Goal: Information Seeking & Learning: Learn about a topic

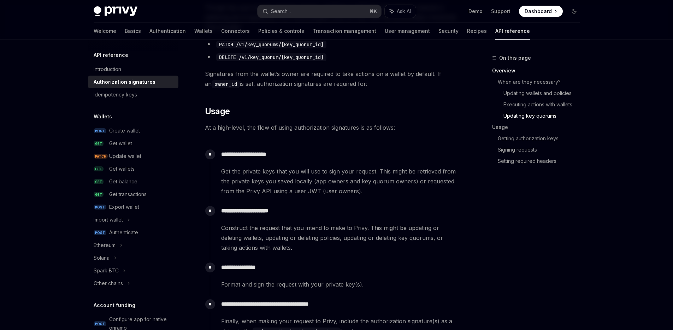
scroll to position [568, 0]
click at [261, 129] on span "At a high-level, the flow of using authorization signatures is as follows:" at bounding box center [332, 128] width 255 height 10
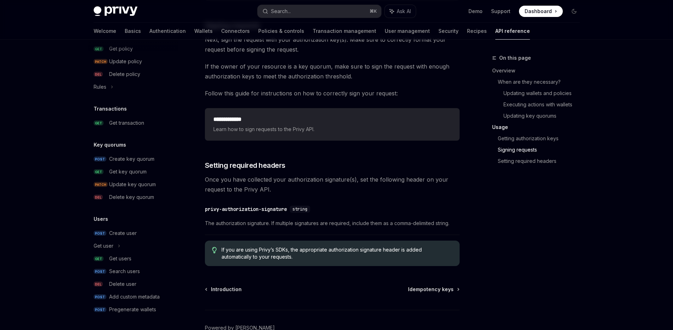
scroll to position [1107, 0]
click at [321, 249] on span "If you are using Privy’s SDKs, the appropriate authorization signature header i…" at bounding box center [337, 253] width 231 height 14
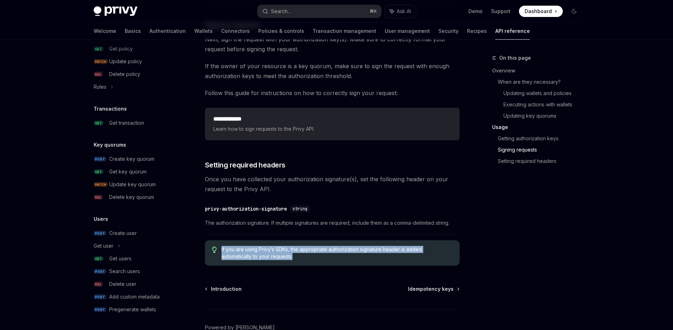
drag, startPoint x: 292, startPoint y: 255, endPoint x: 219, endPoint y: 243, distance: 73.8
click at [219, 243] on div "If you are using Privy’s SDKs, the appropriate authorization signature header i…" at bounding box center [332, 252] width 255 height 25
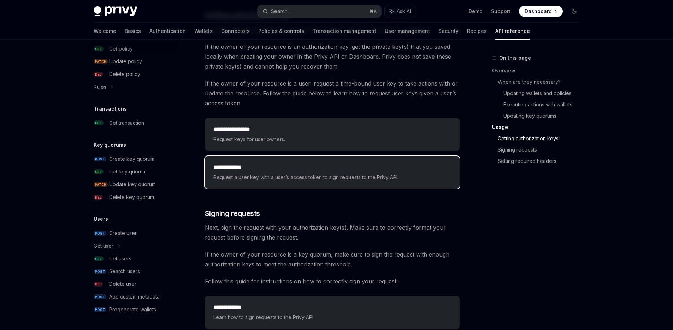
scroll to position [898, 0]
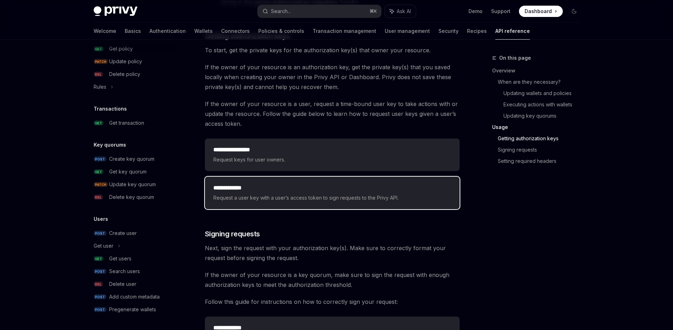
click at [319, 188] on h2 "**********" at bounding box center [332, 188] width 238 height 8
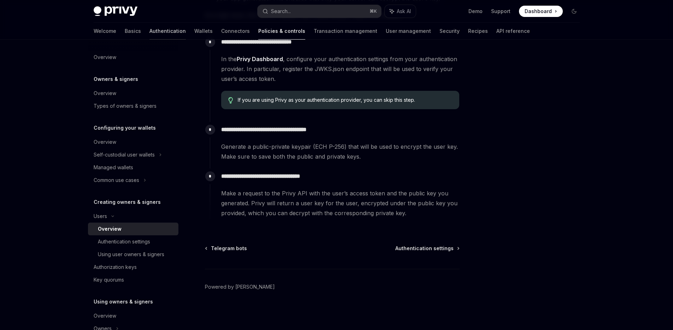
scroll to position [231, 0]
click at [149, 31] on link "Authentication" at bounding box center [167, 31] width 36 height 17
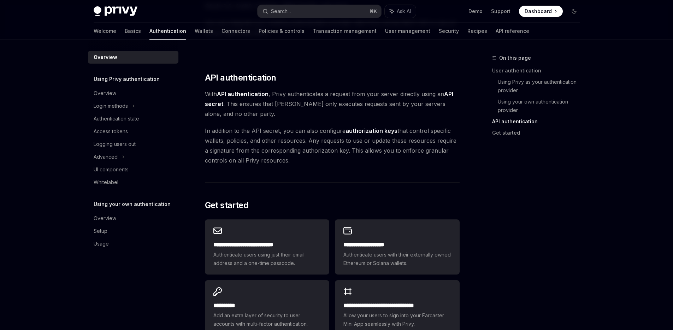
scroll to position [557, 0]
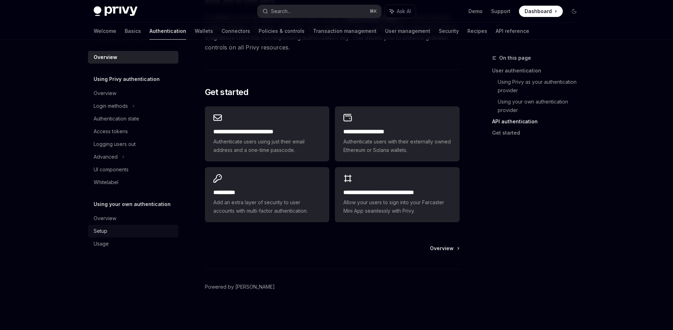
click at [112, 226] on link "Setup" at bounding box center [133, 231] width 90 height 13
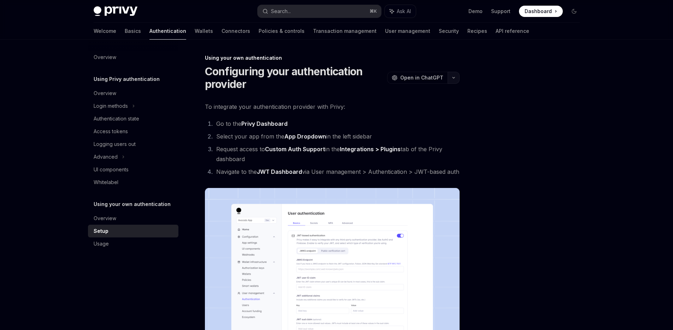
click at [455, 77] on icon "button" at bounding box center [453, 77] width 8 height 3
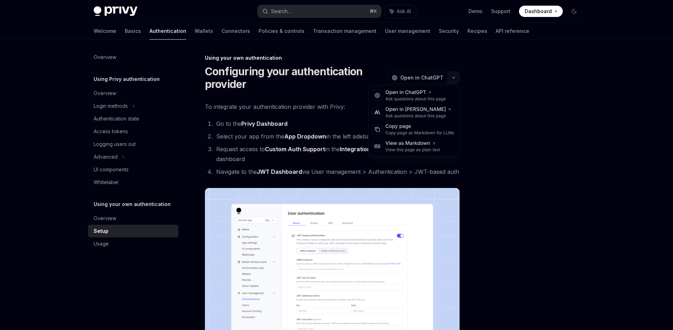
click at [454, 78] on icon "button" at bounding box center [453, 77] width 8 height 3
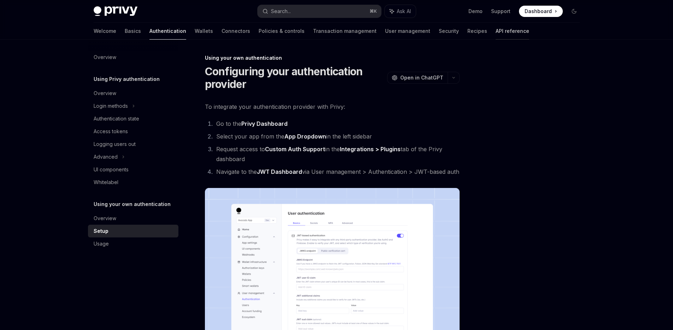
click at [496, 33] on link "API reference" at bounding box center [513, 31] width 34 height 17
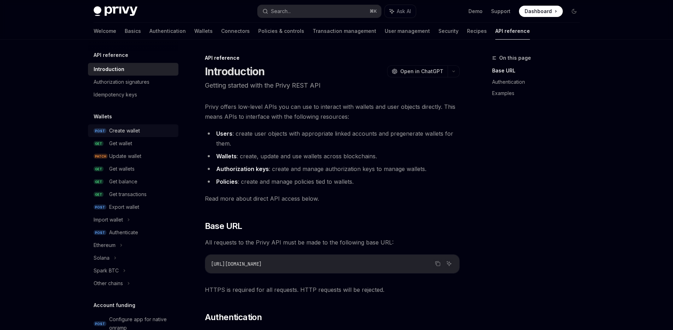
click at [123, 135] on link "POST Create wallet" at bounding box center [133, 130] width 90 height 13
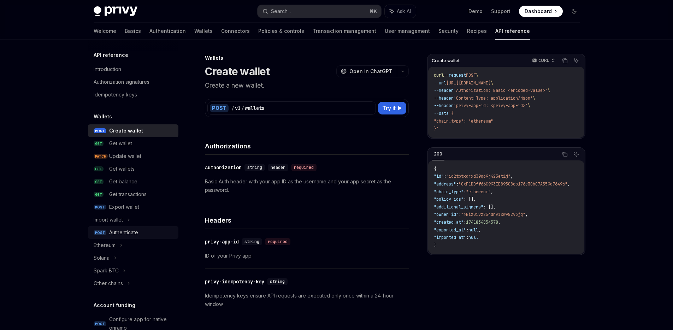
click at [134, 233] on div "Authenticate" at bounding box center [123, 232] width 29 height 8
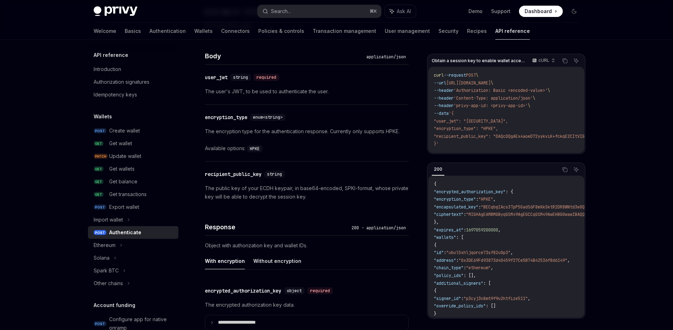
scroll to position [411, 0]
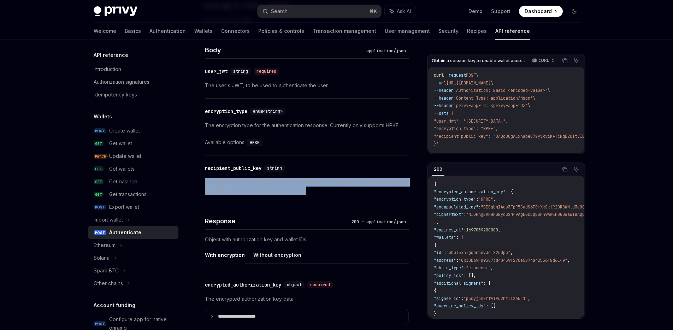
drag, startPoint x: 308, startPoint y: 192, endPoint x: 200, endPoint y: 184, distance: 108.4
click at [200, 184] on div "Wallets Authenticate OpenAI Open in ChatGPT Obtain a session key to enable wall…" at bounding box center [240, 83] width 339 height 882
click at [248, 184] on p "The public key of your ECDH keypair, in base64-encoded, SPKI-format, whose priv…" at bounding box center [307, 186] width 204 height 17
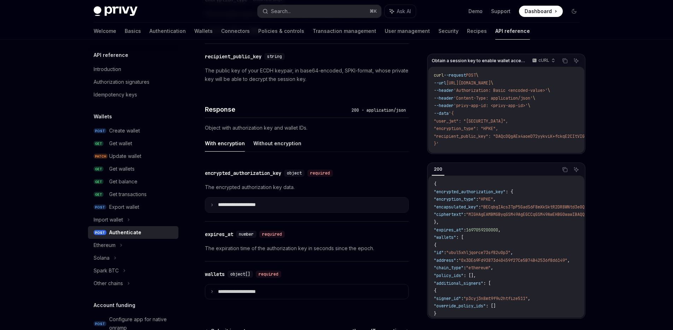
scroll to position [521, 0]
click at [257, 203] on p "**********" at bounding box center [242, 206] width 49 height 6
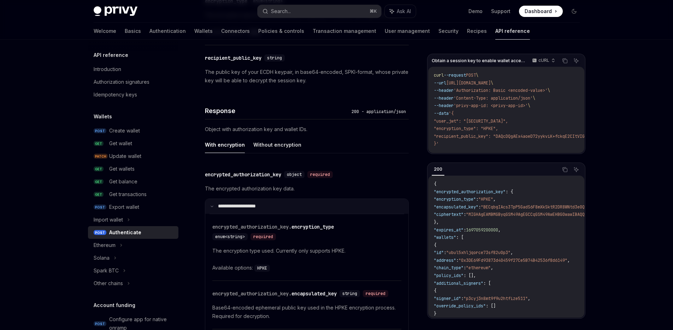
click at [260, 203] on p "**********" at bounding box center [241, 206] width 47 height 6
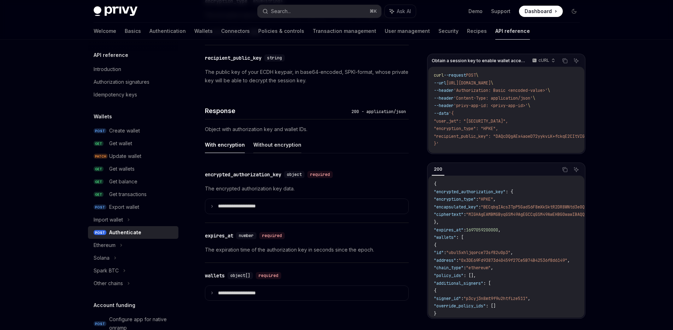
click at [261, 148] on button "Without encryption" at bounding box center [277, 144] width 48 height 17
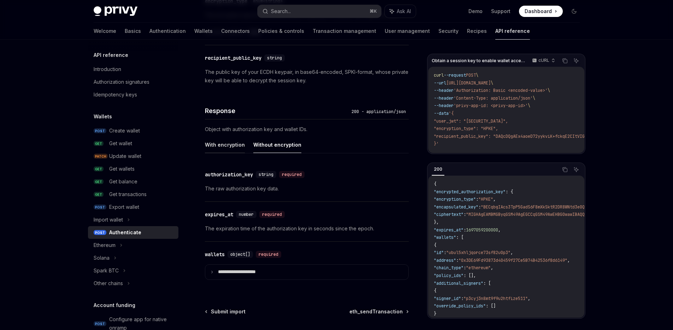
click at [232, 150] on button "With encryption" at bounding box center [225, 144] width 40 height 17
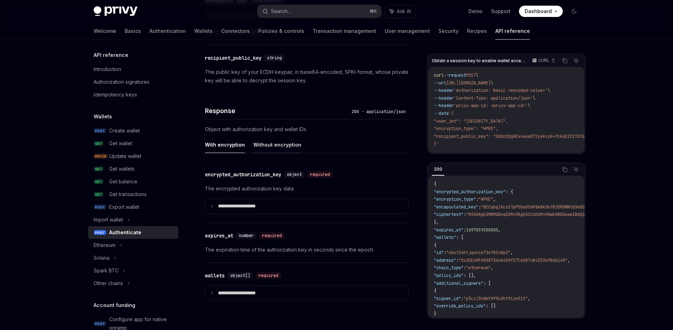
click at [262, 143] on button "Without encryption" at bounding box center [277, 144] width 48 height 17
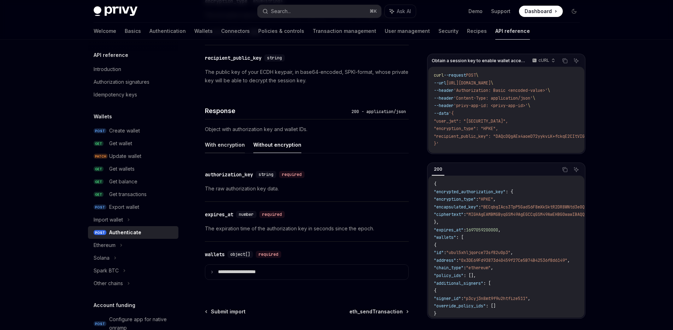
click at [232, 149] on button "With encryption" at bounding box center [225, 144] width 40 height 17
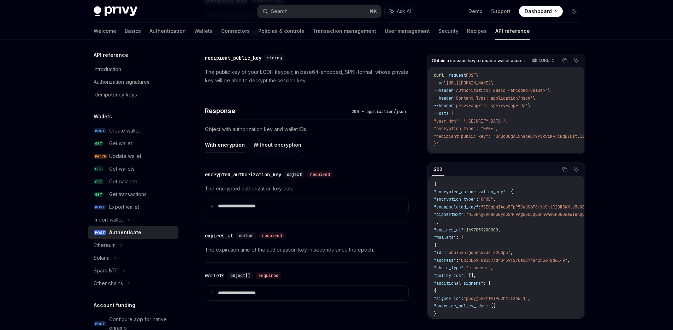
click at [257, 143] on button "Without encryption" at bounding box center [277, 144] width 48 height 17
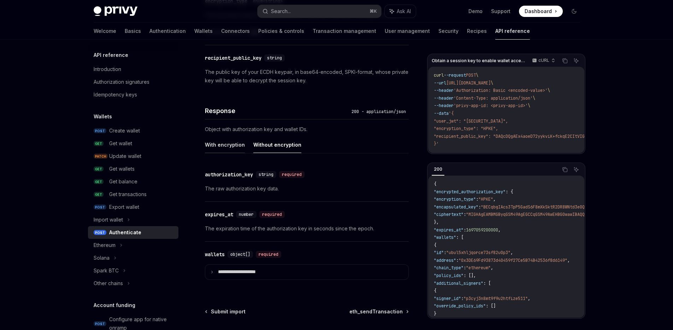
click at [230, 144] on button "With encryption" at bounding box center [225, 144] width 40 height 17
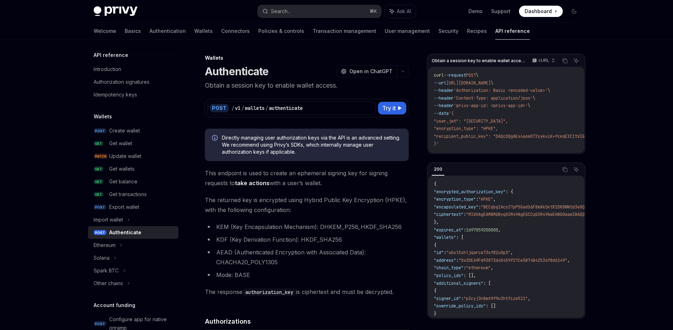
click at [262, 293] on code "authorization_key" at bounding box center [269, 292] width 54 height 8
drag, startPoint x: 287, startPoint y: 260, endPoint x: 213, endPoint y: 259, distance: 73.1
click at [214, 259] on li "AEAD (Authenticated Encryption with Associated Data): CHACHA20_POLY1305" at bounding box center [307, 257] width 204 height 20
click at [138, 71] on div "Introduction" at bounding box center [134, 69] width 81 height 8
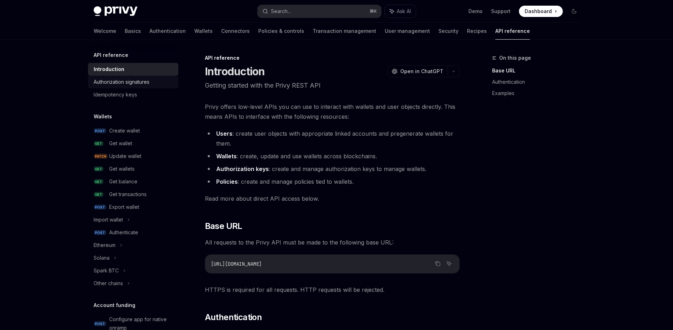
click at [147, 81] on div "Authorization signatures" at bounding box center [122, 82] width 56 height 8
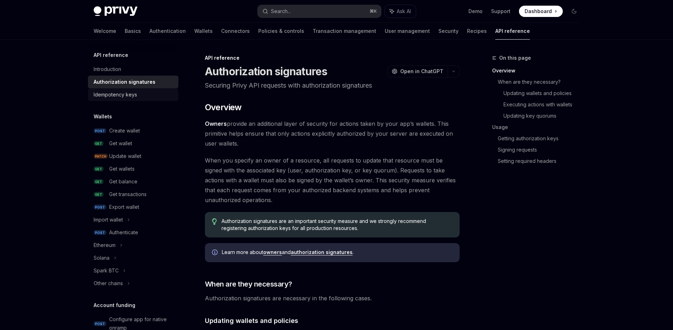
click at [147, 89] on link "Idempotency keys" at bounding box center [133, 94] width 90 height 13
type textarea "*"
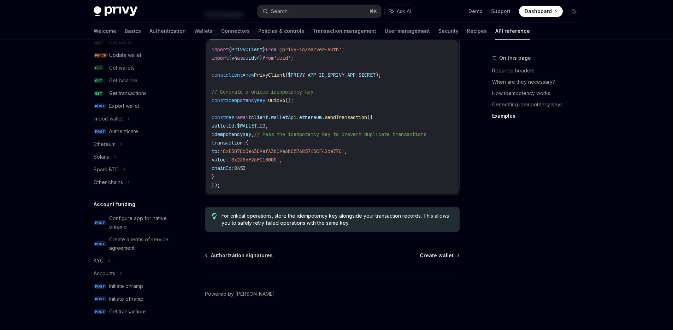
scroll to position [299, 0]
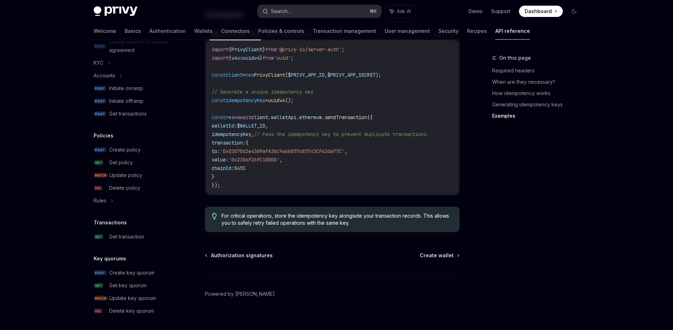
click at [280, 12] on div "Search..." at bounding box center [281, 11] width 20 height 8
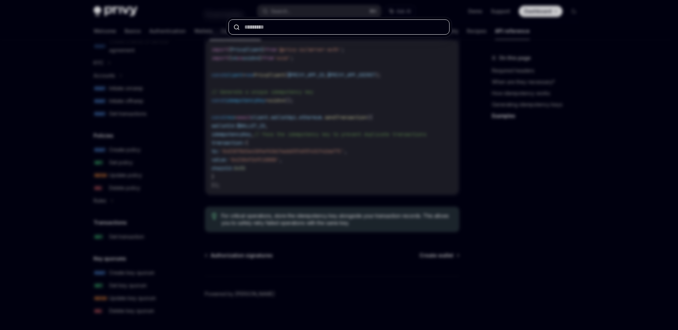
paste input "**********"
type input "**********"
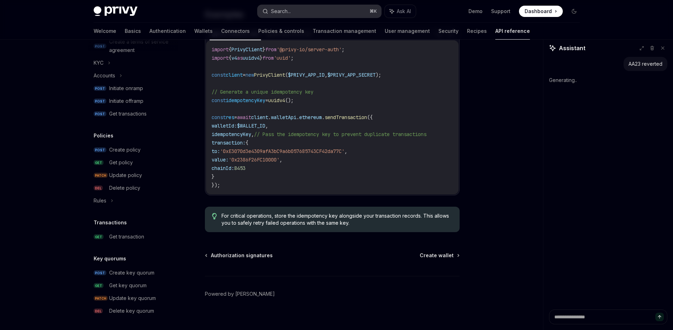
click at [295, 8] on button "Search... ⌘ K" at bounding box center [320, 11] width 124 height 13
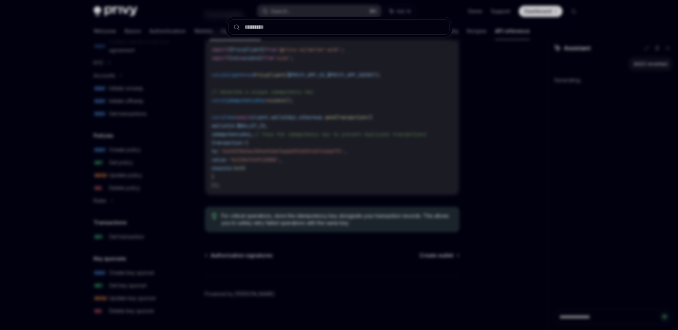
type textarea "*"
type input "**********"
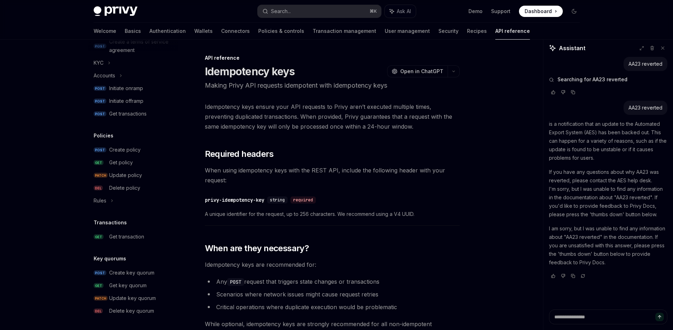
scroll to position [0, 0]
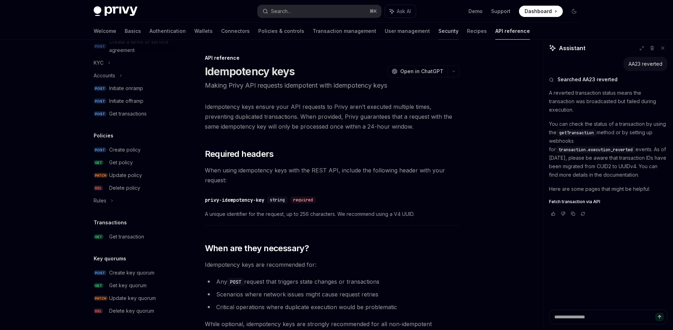
type textarea "*"
click at [122, 201] on div "Rules" at bounding box center [133, 200] width 90 height 13
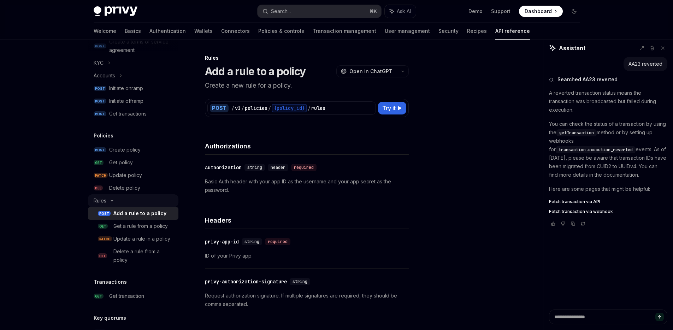
click at [123, 201] on div "Rules" at bounding box center [133, 200] width 90 height 13
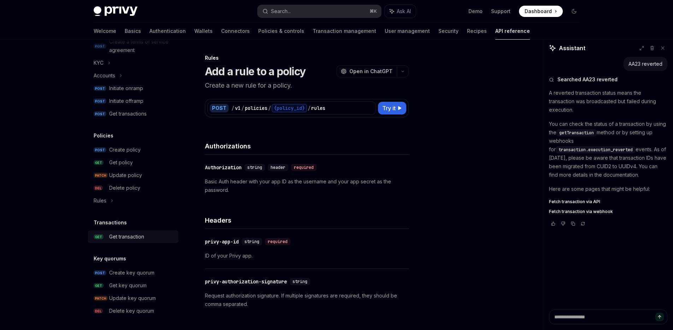
click at [136, 233] on div "Get transaction" at bounding box center [126, 236] width 35 height 8
type textarea "*"
